Goal: Task Accomplishment & Management: Use online tool/utility

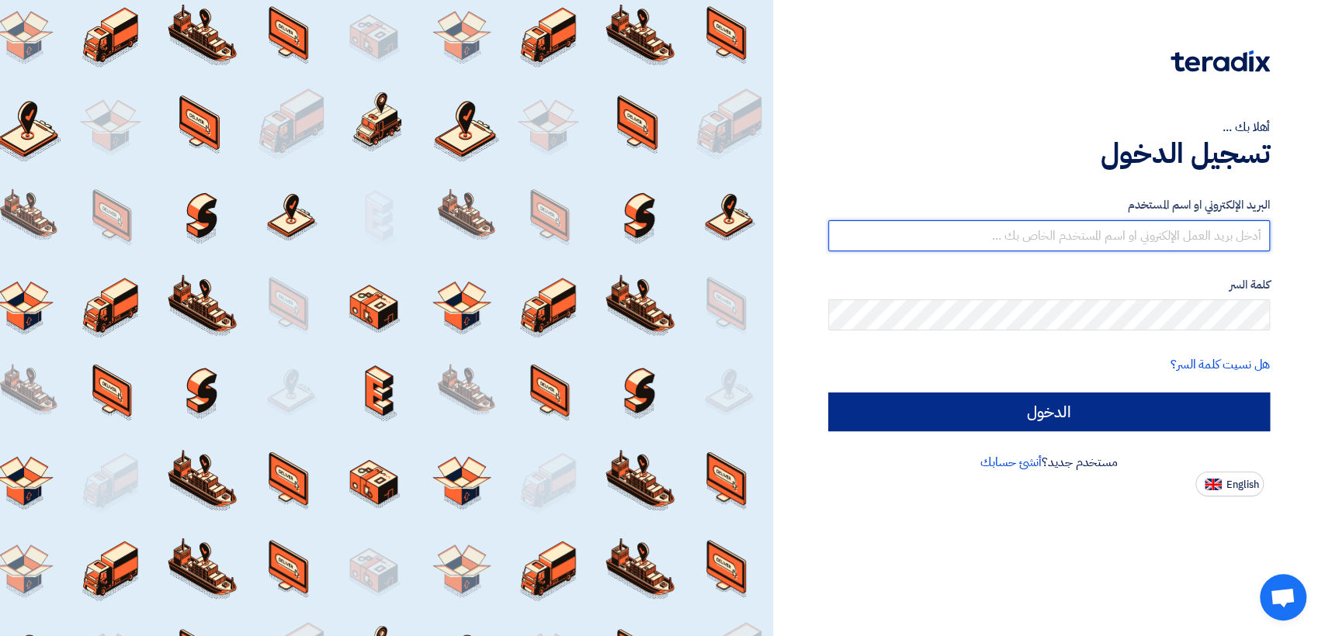
type input "italyaco2030@gmail.com"
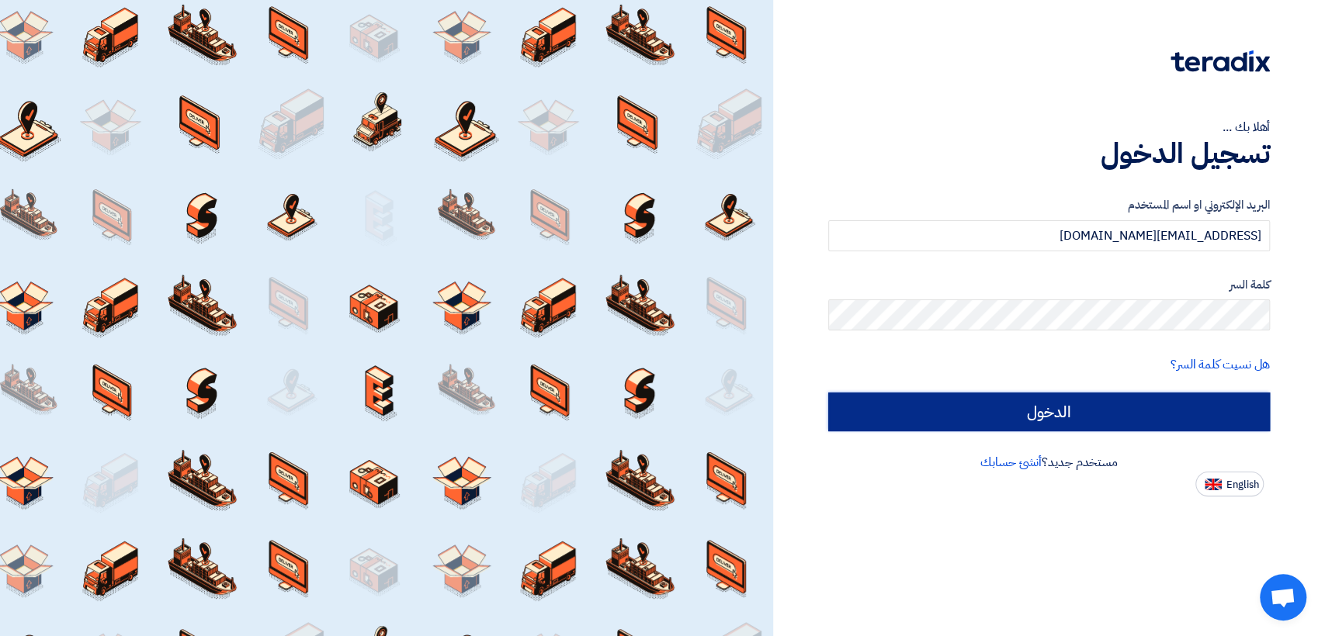
click at [910, 409] on input "الدخول" at bounding box center [1049, 412] width 442 height 39
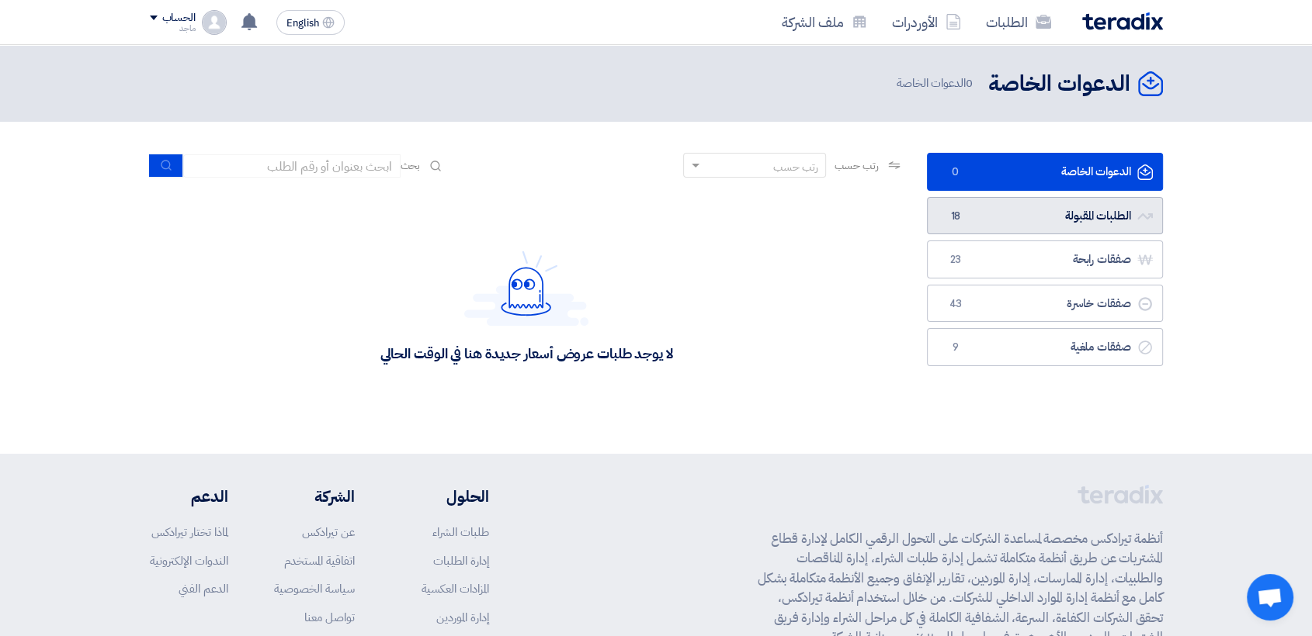
click at [993, 215] on link "الطلبات المقبولة الطلبات المقبولة 18" at bounding box center [1045, 216] width 236 height 38
click at [1016, 201] on link "الطلبات المقبولة الطلبات المقبولة 18" at bounding box center [1045, 216] width 236 height 38
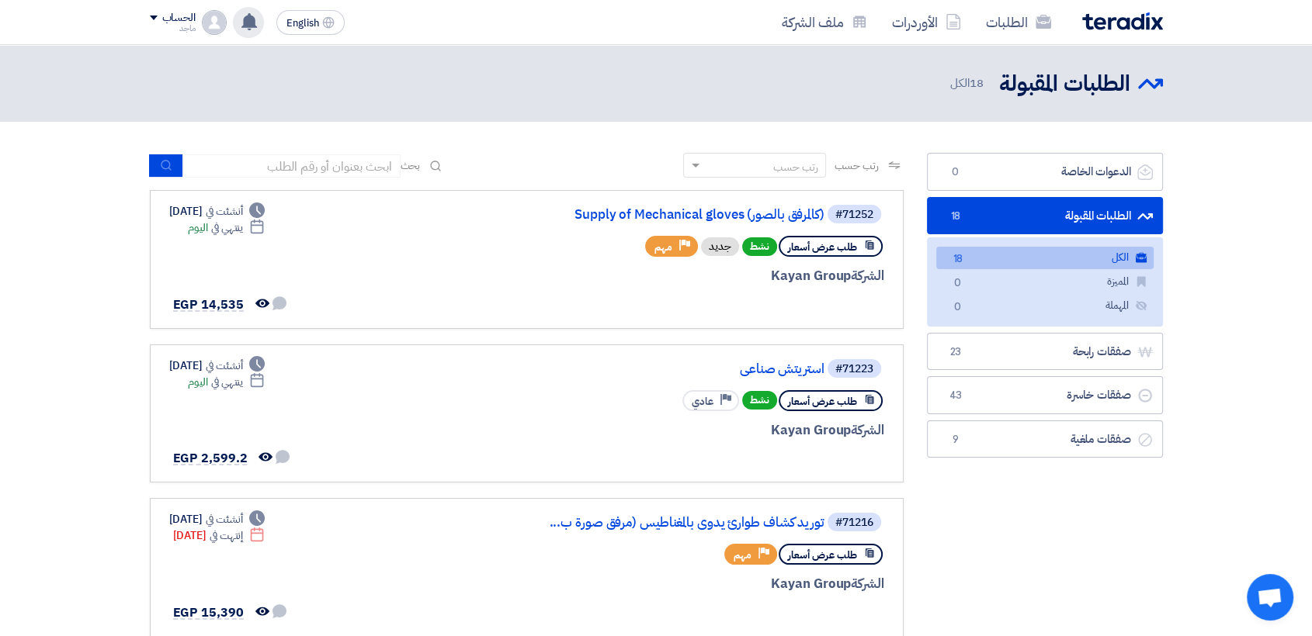
click at [249, 14] on use at bounding box center [249, 21] width 16 height 17
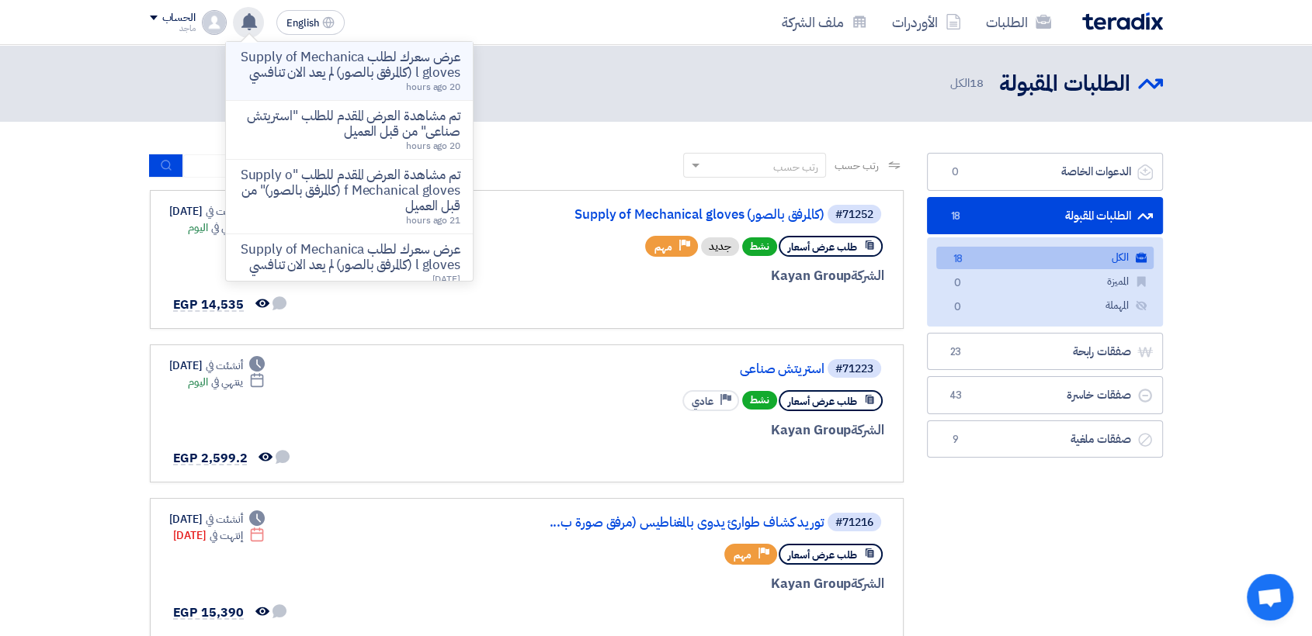
click at [301, 75] on p "عرض سعرك لطلب Supply of Mechanical gloves (كالمرفق بالصور) لم يعد الان تنافسي" at bounding box center [349, 65] width 222 height 31
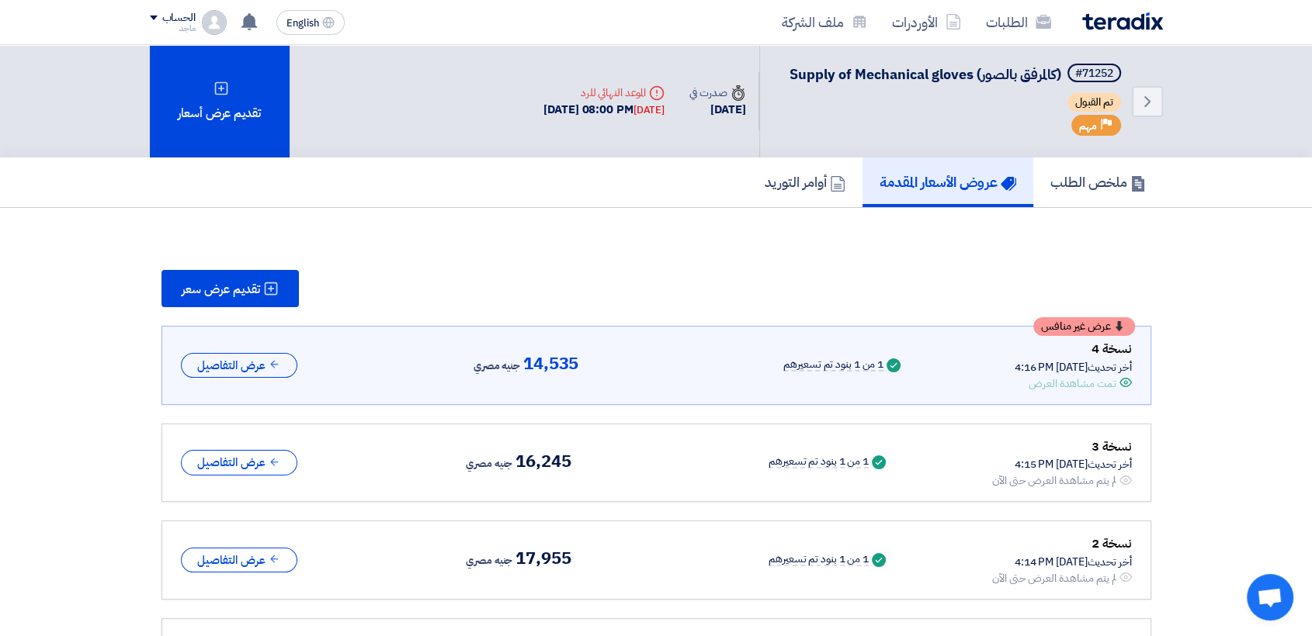
scroll to position [46, 0]
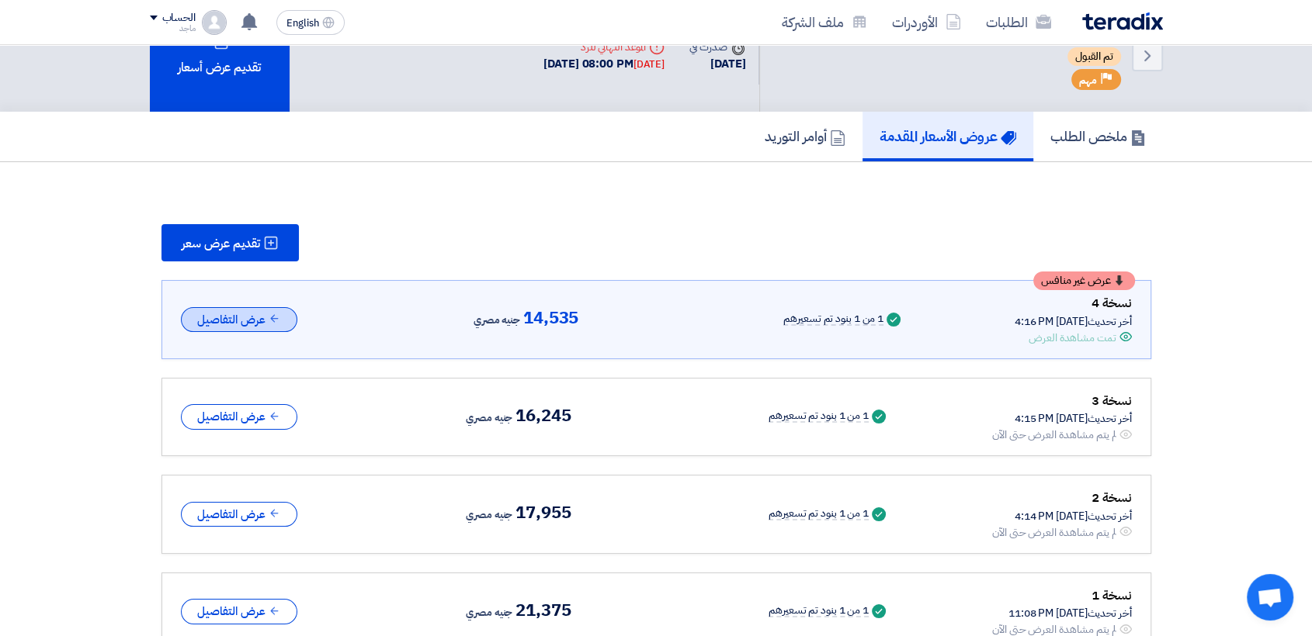
click at [230, 313] on button "عرض التفاصيل" at bounding box center [239, 320] width 116 height 26
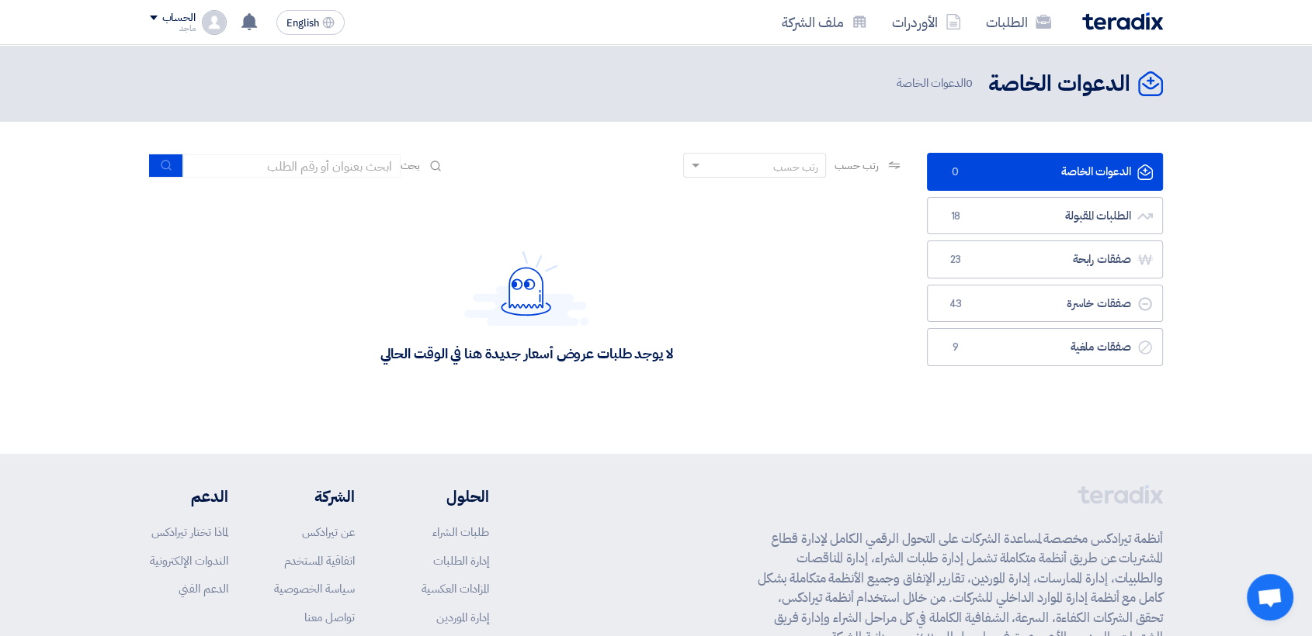
click at [746, 213] on div "لا يوجد طلبات عروض أسعار جديدة هنا في الوقت الحالي" at bounding box center [527, 306] width 754 height 233
